Goal: Transaction & Acquisition: Purchase product/service

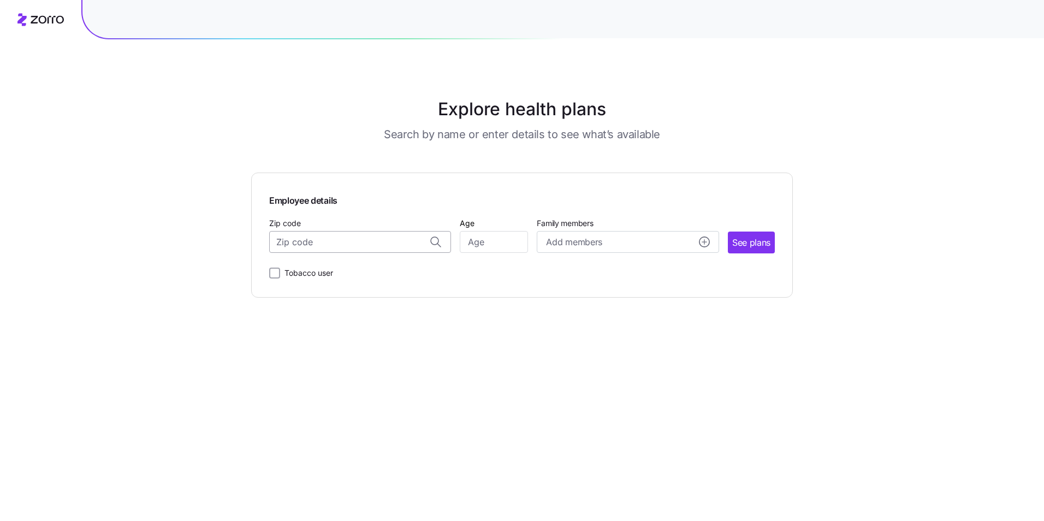
click at [371, 243] on input "Zip code" at bounding box center [360, 242] width 182 height 22
click at [342, 272] on span "15066, [GEOGRAPHIC_DATA], [GEOGRAPHIC_DATA]" at bounding box center [358, 271] width 153 height 14
type input "15066, [GEOGRAPHIC_DATA], [GEOGRAPHIC_DATA]"
click at [486, 243] on input "Age" at bounding box center [494, 242] width 68 height 22
type input "57"
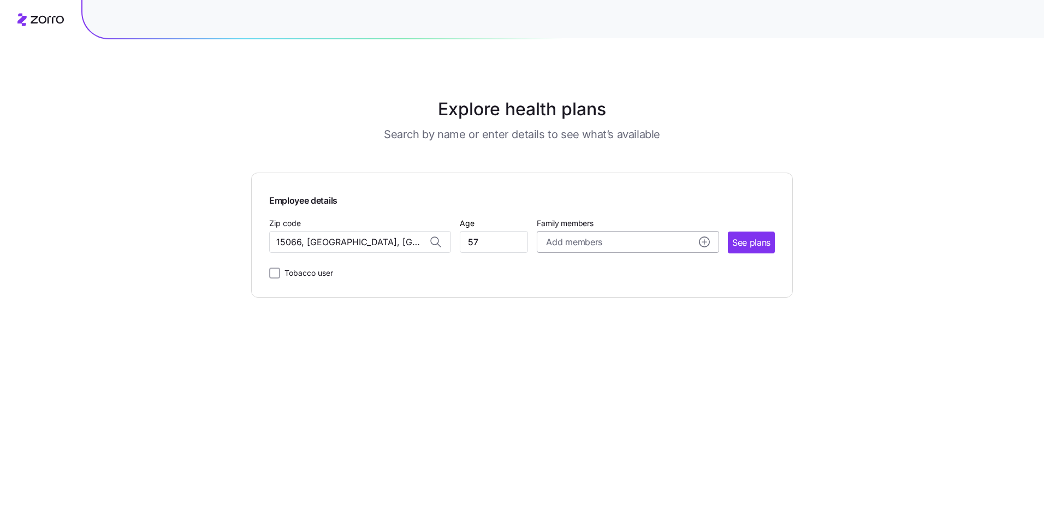
click at [700, 244] on circle "add icon" at bounding box center [704, 242] width 10 height 10
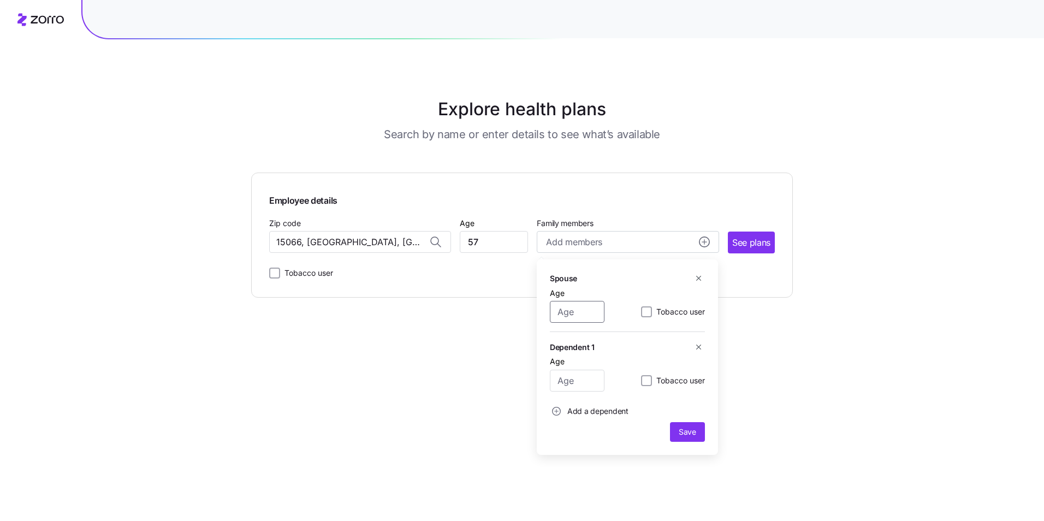
click at [584, 311] on input "Age" at bounding box center [577, 312] width 55 height 22
type input "55"
click at [573, 382] on input "Age" at bounding box center [577, 381] width 55 height 22
type input "19"
click at [681, 431] on span "Save" at bounding box center [686, 431] width 17 height 11
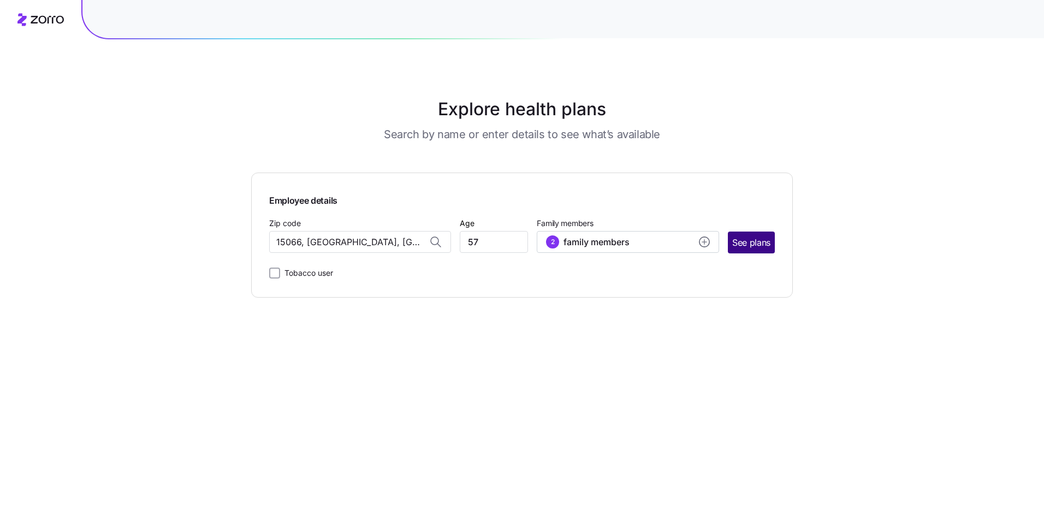
click at [749, 242] on span "See plans" at bounding box center [751, 243] width 38 height 14
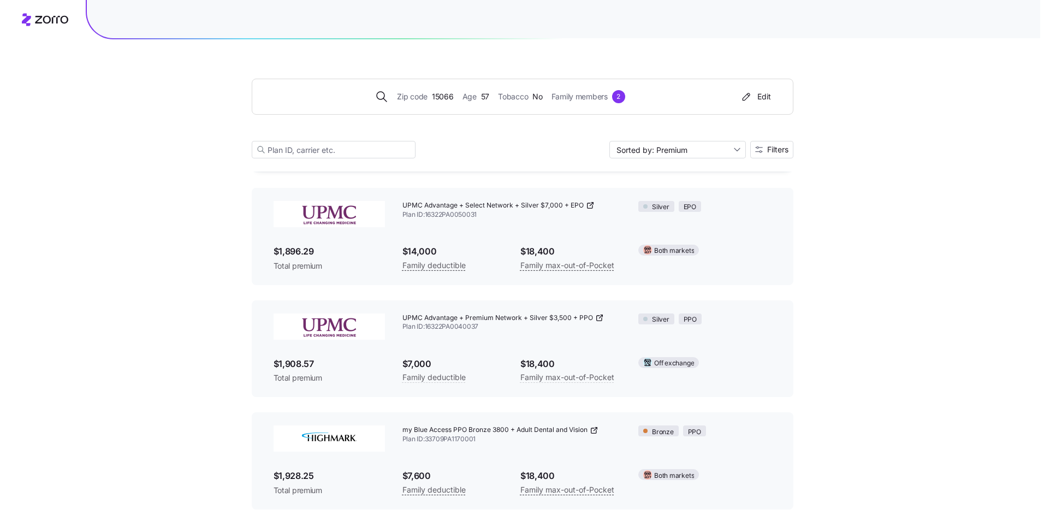
scroll to position [2409, 0]
click at [733, 150] on input "Sorted by: Premium" at bounding box center [673, 149] width 136 height 17
click at [778, 152] on span "Filters" at bounding box center [773, 150] width 21 height 8
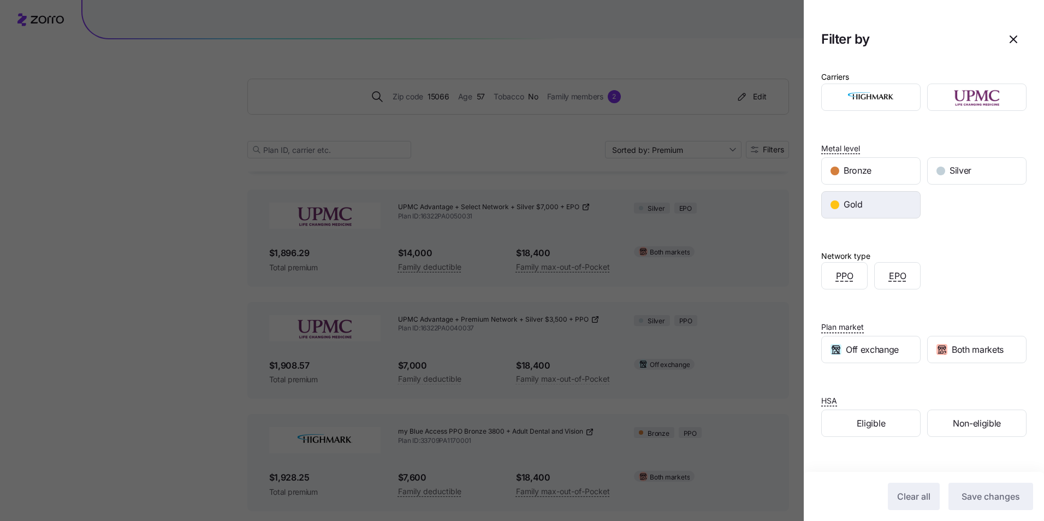
click at [855, 205] on span "Gold" at bounding box center [852, 205] width 19 height 14
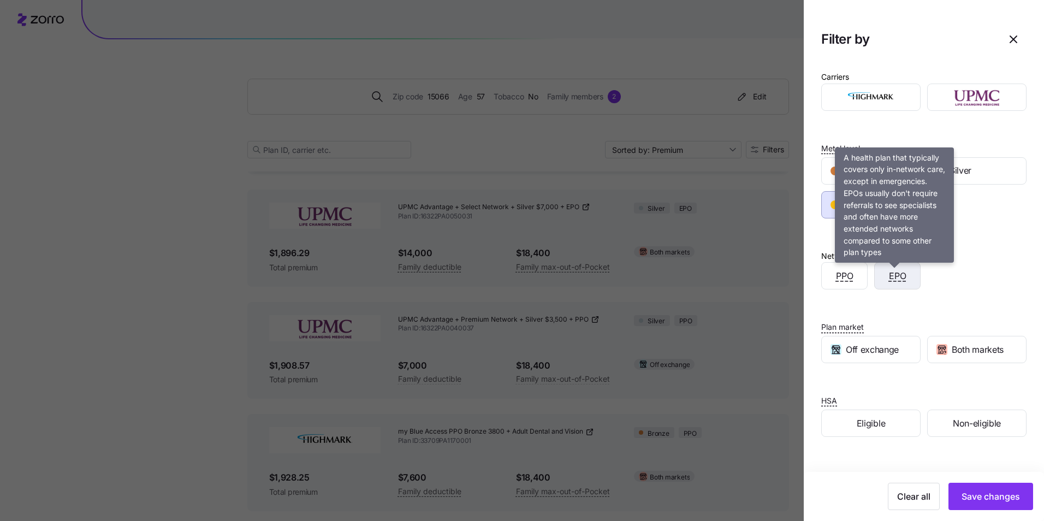
click at [889, 273] on span "EPO" at bounding box center [897, 276] width 17 height 14
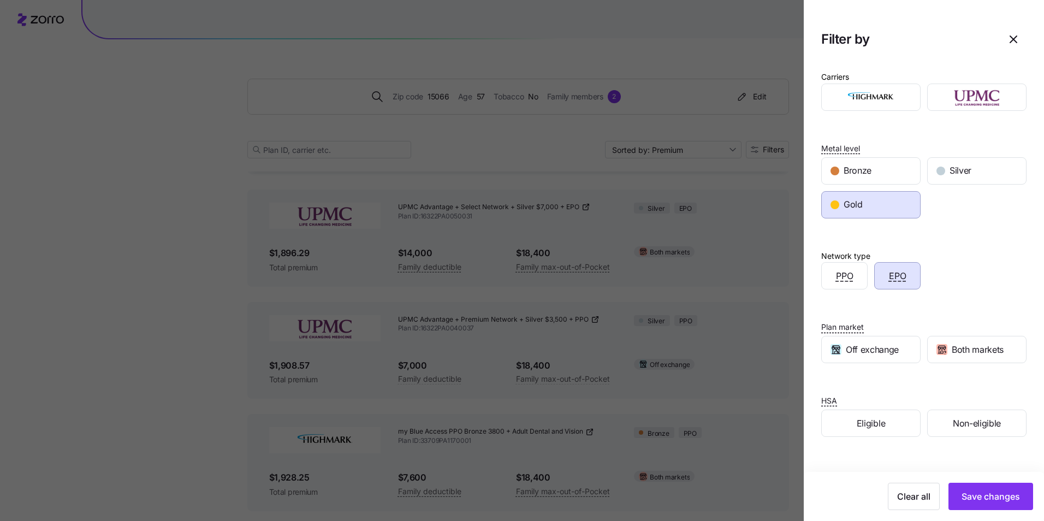
click at [1003, 511] on div "Clear all Save changes" at bounding box center [923, 496] width 240 height 49
click at [991, 497] on span "Save changes" at bounding box center [990, 496] width 58 height 13
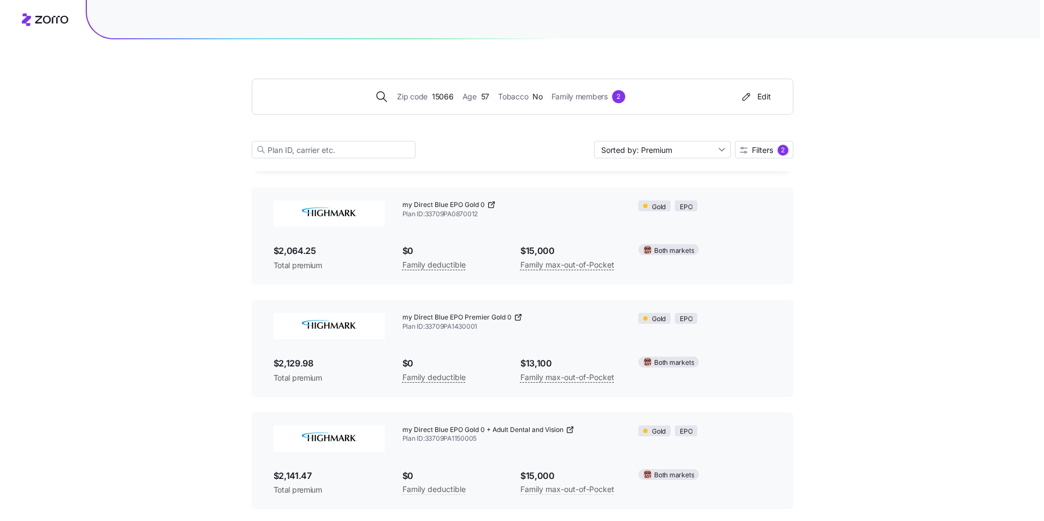
scroll to position [566, 0]
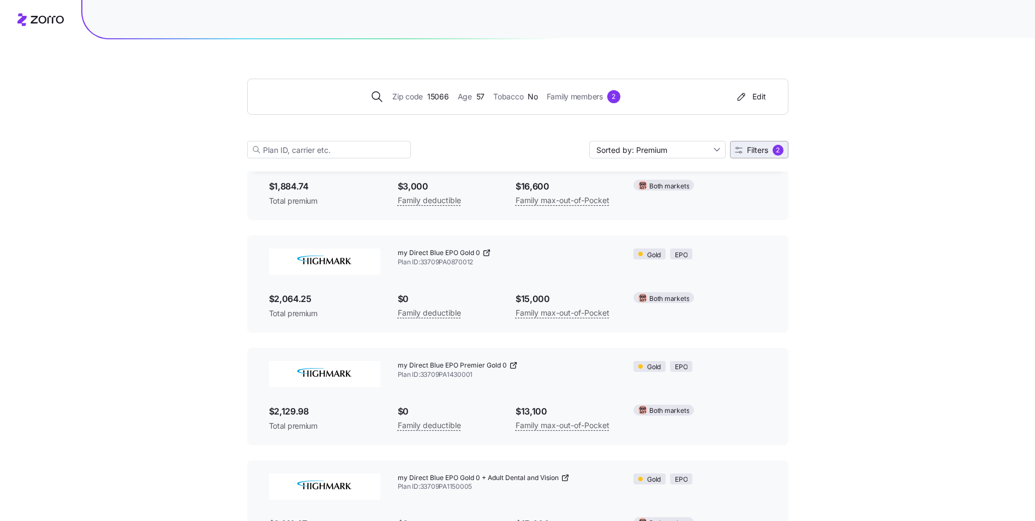
click at [759, 153] on span "Filters" at bounding box center [757, 150] width 21 height 8
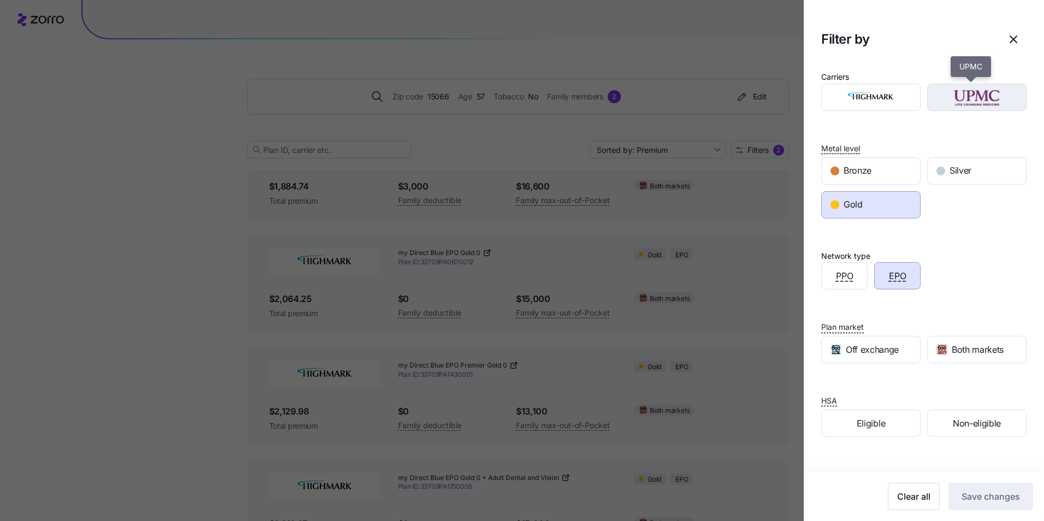
click at [951, 102] on img "button" at bounding box center [977, 97] width 80 height 22
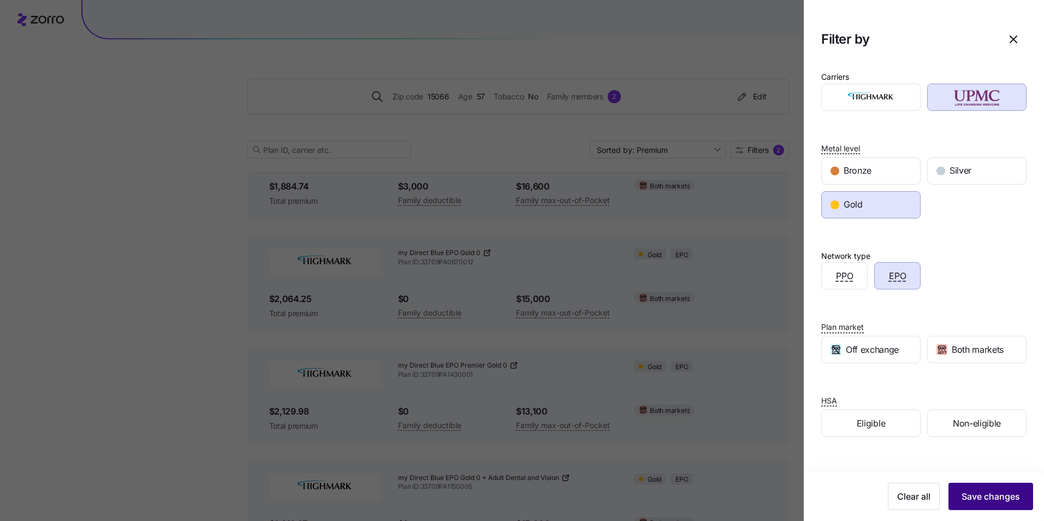
click at [974, 494] on span "Save changes" at bounding box center [990, 496] width 58 height 13
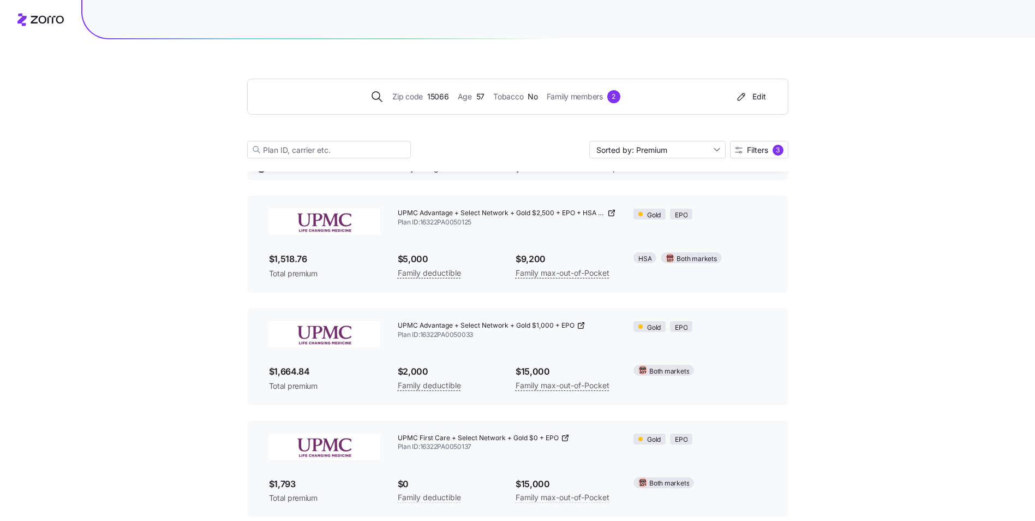
scroll to position [56, 0]
